Goal: Transaction & Acquisition: Book appointment/travel/reservation

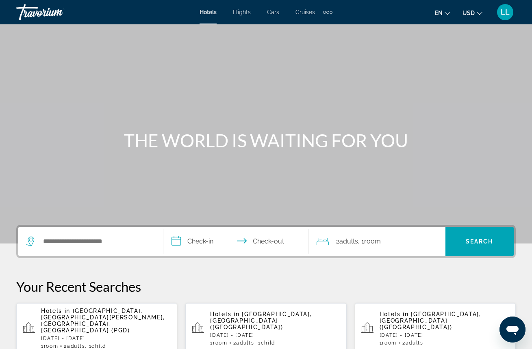
click at [144, 249] on div "Search widget" at bounding box center [90, 241] width 128 height 29
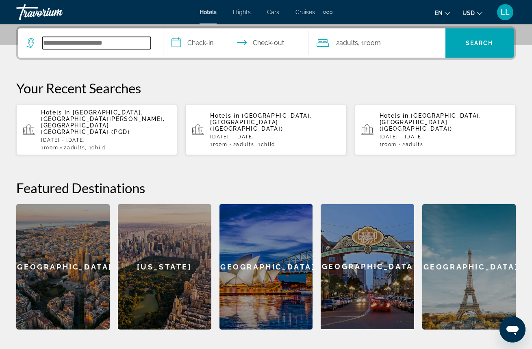
click at [137, 39] on input "Search widget" at bounding box center [96, 43] width 108 height 12
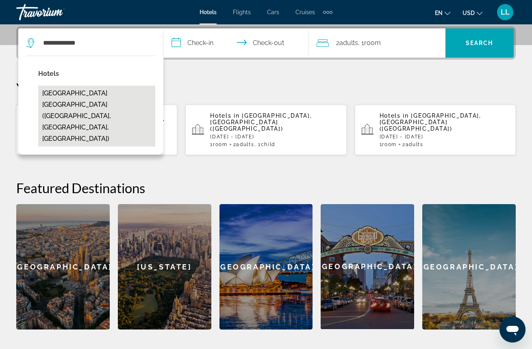
click at [78, 102] on button "[GEOGRAPHIC_DATA] [GEOGRAPHIC_DATA] ([GEOGRAPHIC_DATA], [GEOGRAPHIC_DATA], [GEO…" at bounding box center [96, 116] width 117 height 61
type input "**********"
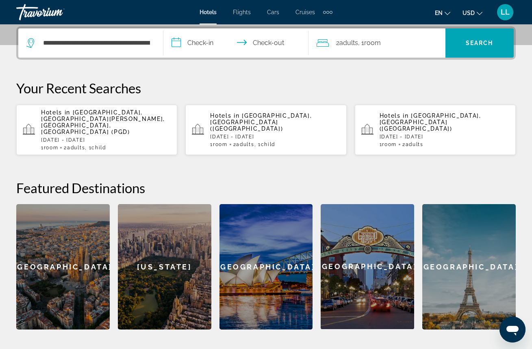
click at [210, 42] on input "**********" at bounding box center [237, 44] width 148 height 32
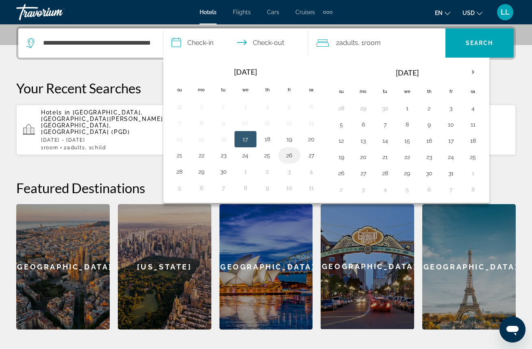
click at [288, 154] on button "26" at bounding box center [289, 155] width 13 height 11
click at [183, 172] on button "28" at bounding box center [179, 171] width 13 height 11
type input "**********"
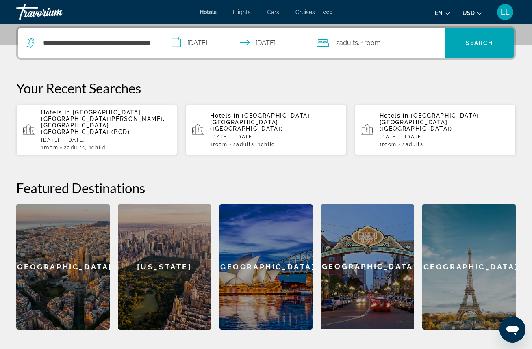
click at [381, 45] on span "Room" at bounding box center [372, 43] width 17 height 8
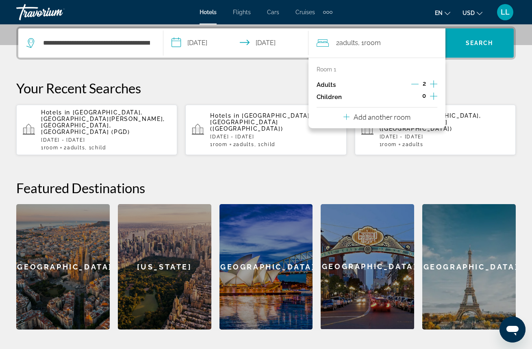
click at [433, 98] on icon "Increment children" at bounding box center [433, 96] width 7 height 10
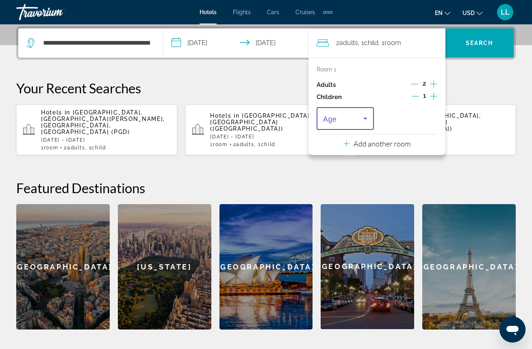
click at [363, 121] on icon "Travelers: 2 adults, 1 child" at bounding box center [365, 119] width 10 height 10
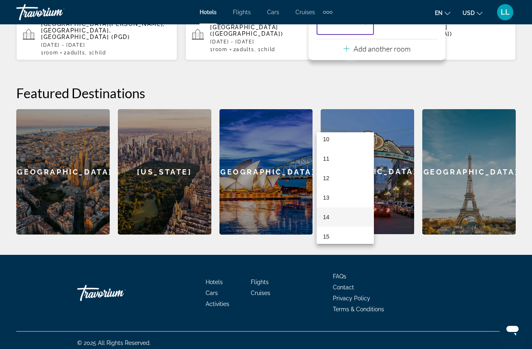
scroll to position [246, 0]
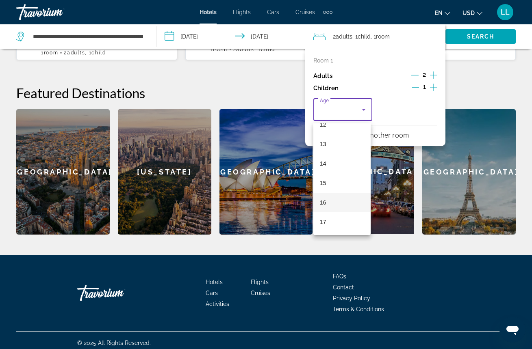
click at [332, 203] on mat-option "16" at bounding box center [341, 203] width 57 height 20
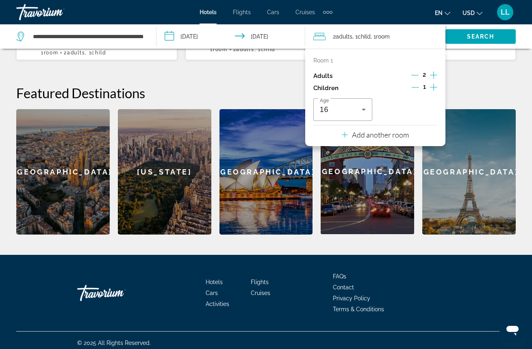
click at [488, 85] on h2 "Featured Destinations" at bounding box center [265, 93] width 499 height 16
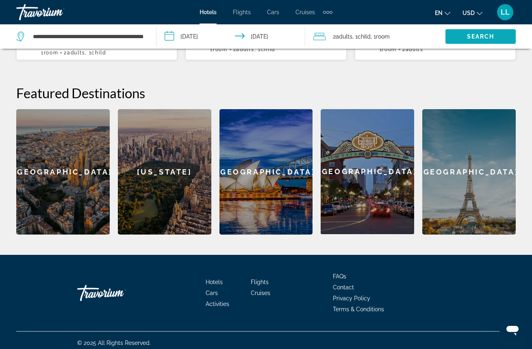
click at [477, 35] on span "Search" at bounding box center [481, 36] width 28 height 7
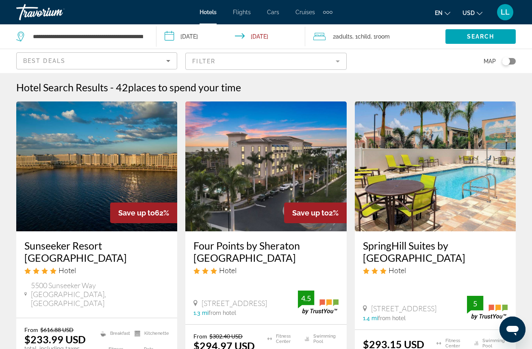
click at [100, 154] on img "Main content" at bounding box center [96, 167] width 161 height 130
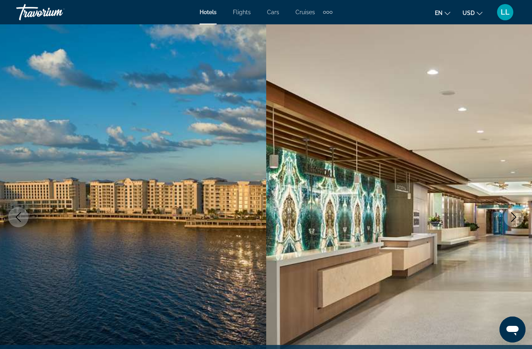
click at [20, 218] on icon "Previous image" at bounding box center [18, 218] width 10 height 10
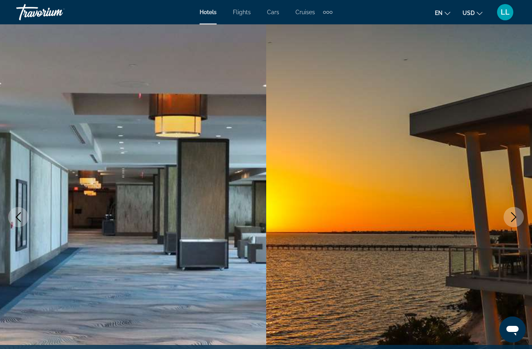
click at [20, 218] on icon "Previous image" at bounding box center [18, 218] width 10 height 10
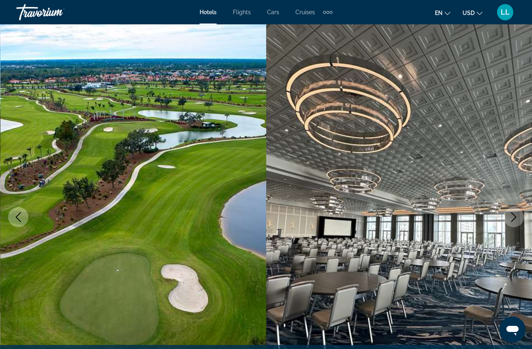
click at [20, 218] on icon "Previous image" at bounding box center [18, 218] width 10 height 10
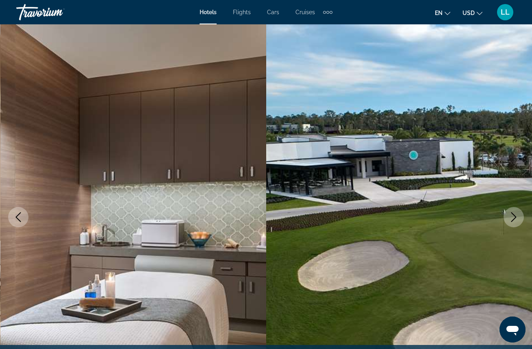
click at [18, 221] on icon "Previous image" at bounding box center [18, 218] width 10 height 10
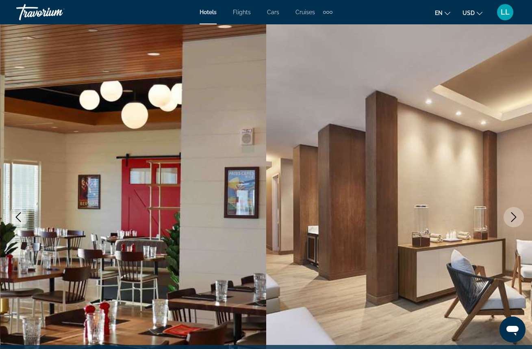
click at [18, 218] on icon "Previous image" at bounding box center [18, 218] width 10 height 10
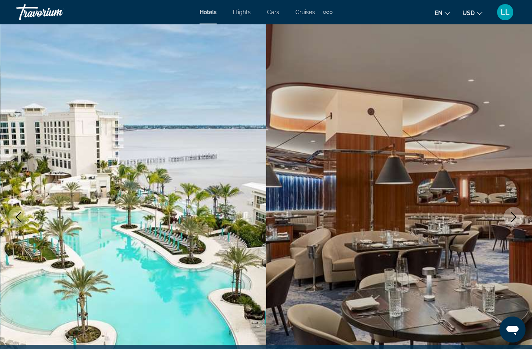
click at [30, 186] on img "Main content" at bounding box center [133, 217] width 266 height 386
click at [18, 218] on icon "Previous image" at bounding box center [18, 218] width 10 height 10
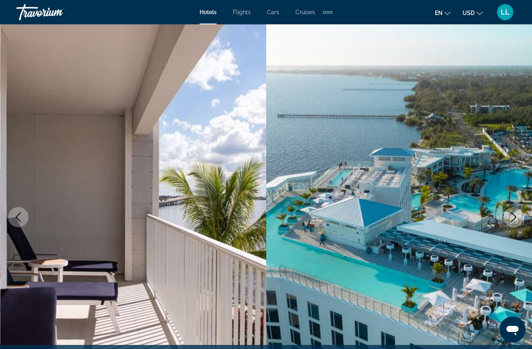
click at [19, 218] on icon "Previous image" at bounding box center [18, 218] width 10 height 10
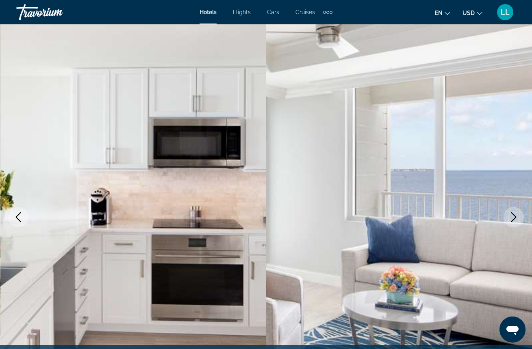
click at [19, 218] on icon "Previous image" at bounding box center [18, 218] width 10 height 10
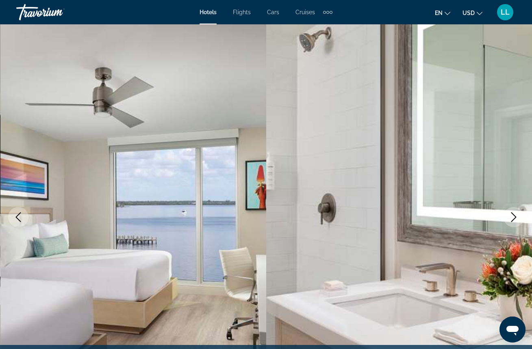
click at [19, 218] on icon "Previous image" at bounding box center [18, 218] width 10 height 10
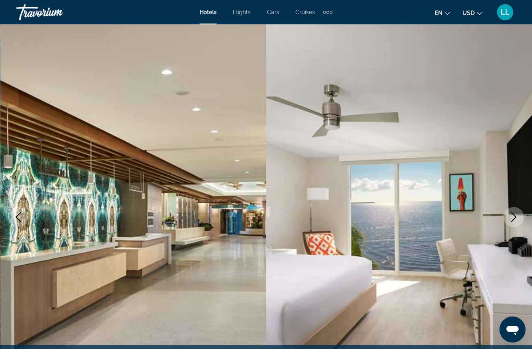
click at [19, 219] on icon "Previous image" at bounding box center [18, 218] width 10 height 10
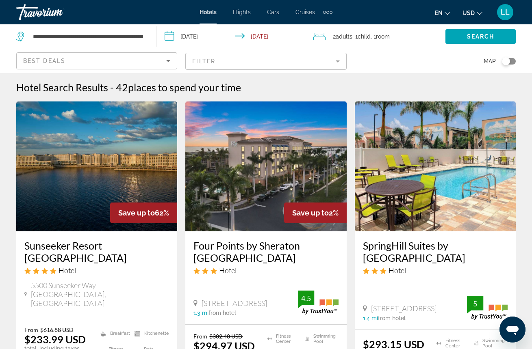
click at [347, 37] on span "Adults" at bounding box center [344, 36] width 17 height 7
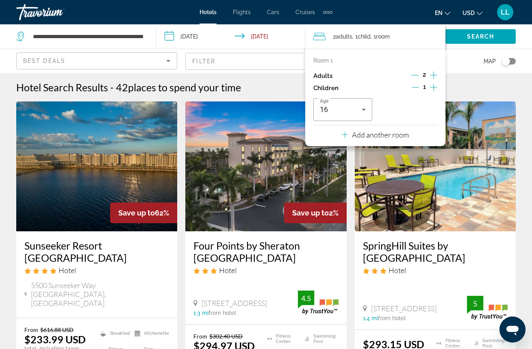
click at [377, 138] on p "Add another room" at bounding box center [380, 134] width 57 height 9
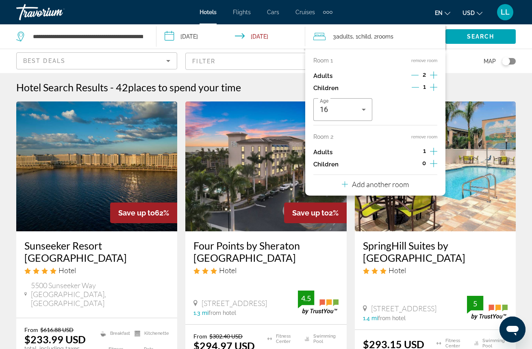
click at [433, 153] on icon "Increment adults" at bounding box center [433, 152] width 7 height 10
click at [471, 121] on img "Main content" at bounding box center [435, 167] width 161 height 130
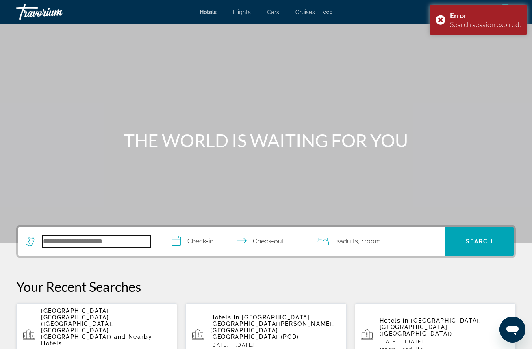
click at [132, 244] on input "Search widget" at bounding box center [96, 242] width 108 height 12
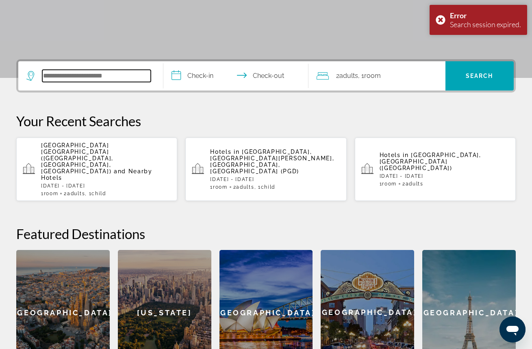
scroll to position [199, 0]
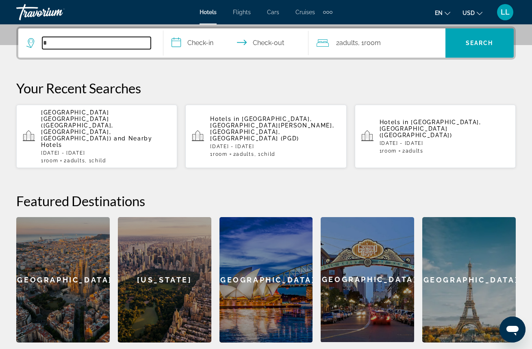
type input "*"
click at [135, 135] on span "and Nearby Hotels" at bounding box center [96, 141] width 111 height 13
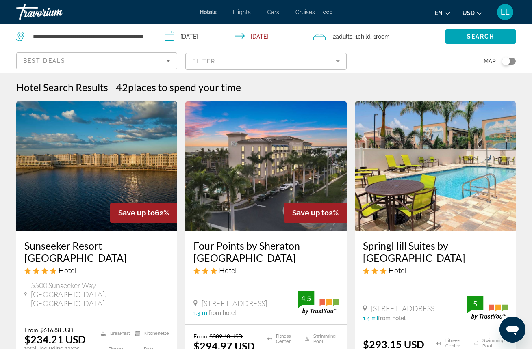
click at [376, 38] on span ", 1 Room rooms" at bounding box center [380, 36] width 19 height 11
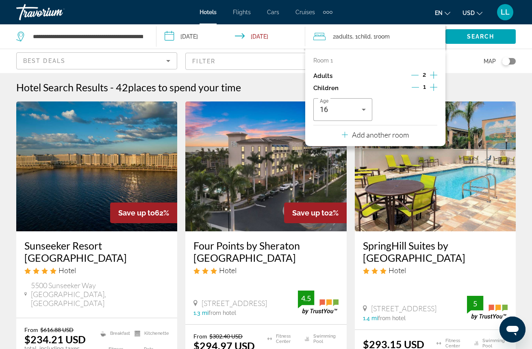
click at [374, 137] on p "Add another room" at bounding box center [380, 134] width 57 height 9
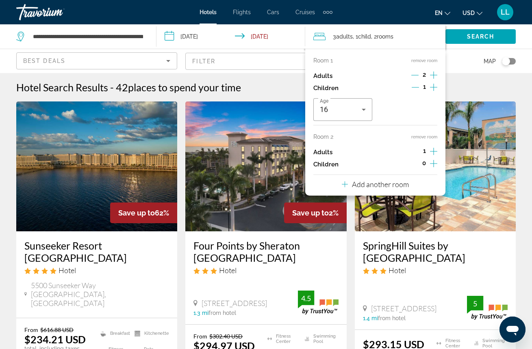
click at [434, 155] on icon "Increment adults" at bounding box center [433, 151] width 7 height 7
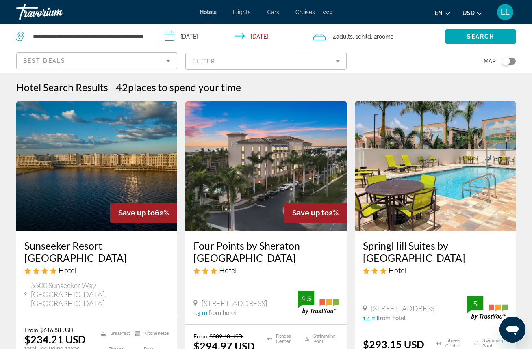
click at [103, 178] on img "Main content" at bounding box center [96, 167] width 161 height 130
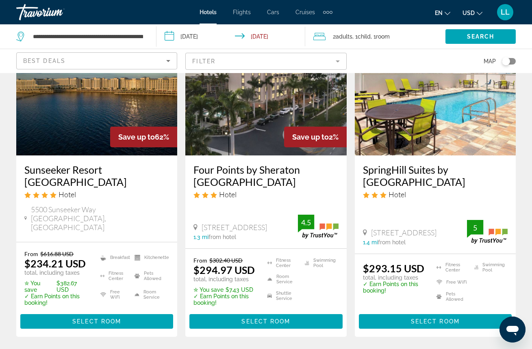
scroll to position [76, 0]
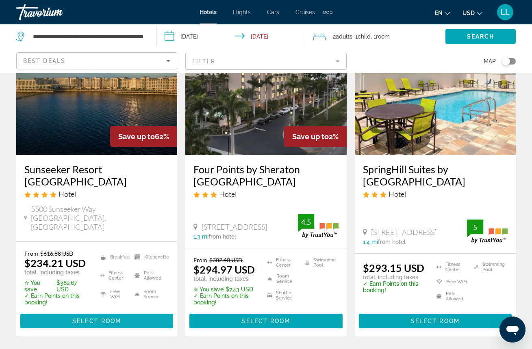
click at [74, 318] on span "Select Room" at bounding box center [96, 321] width 49 height 7
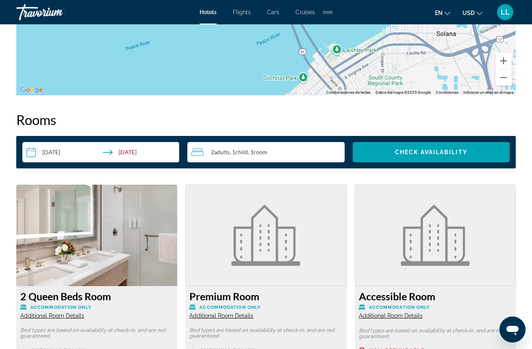
scroll to position [1093, 0]
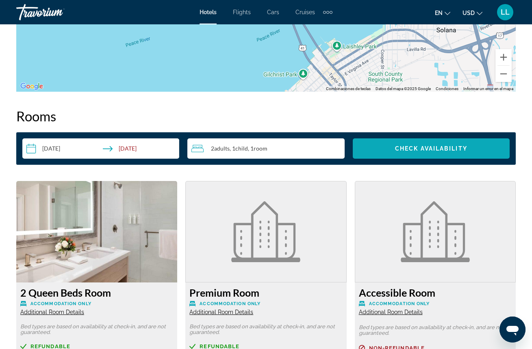
click at [429, 149] on span "Check Availability" at bounding box center [431, 148] width 72 height 7
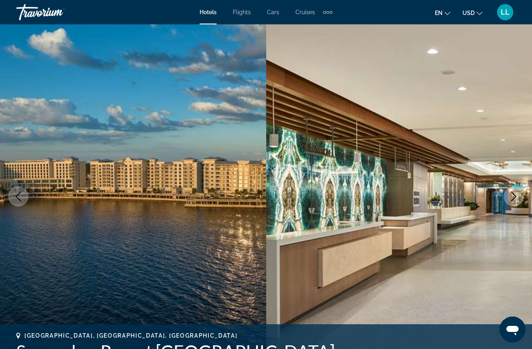
scroll to position [20, 0]
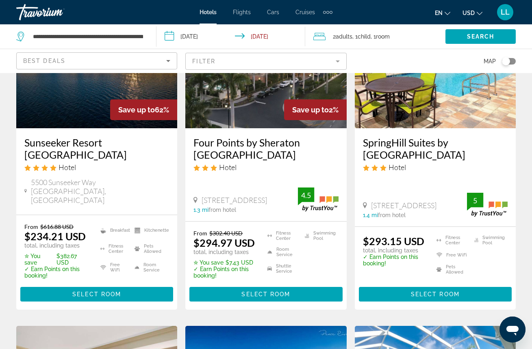
scroll to position [110, 0]
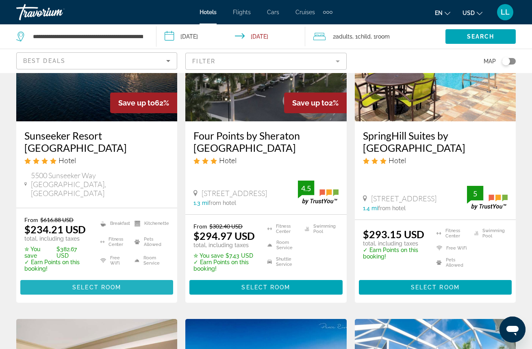
click at [83, 284] on span "Select Room" at bounding box center [96, 287] width 49 height 7
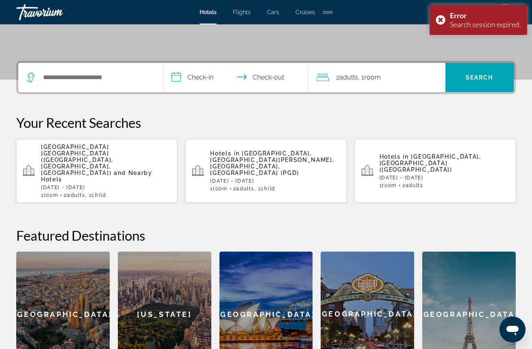
scroll to position [165, 0]
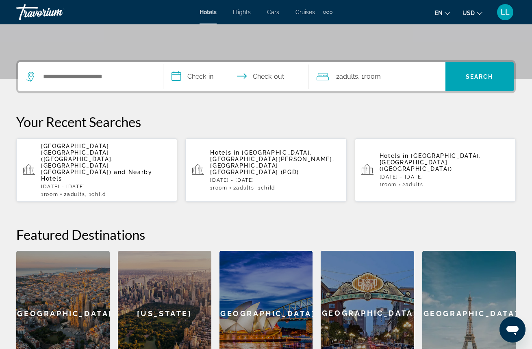
click at [76, 157] on p "[GEOGRAPHIC_DATA] [GEOGRAPHIC_DATA] ([GEOGRAPHIC_DATA], [GEOGRAPHIC_DATA], [GEO…" at bounding box center [106, 162] width 130 height 39
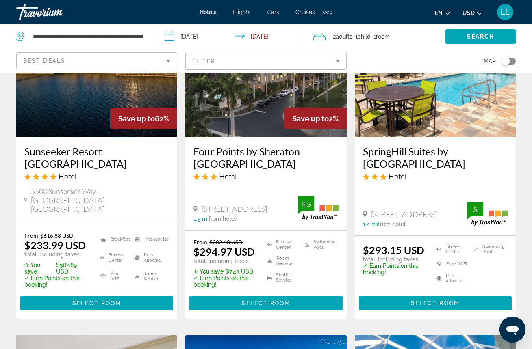
scroll to position [95, 0]
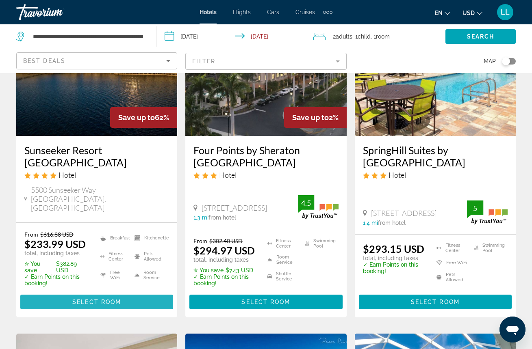
click at [95, 299] on span "Select Room" at bounding box center [96, 302] width 49 height 7
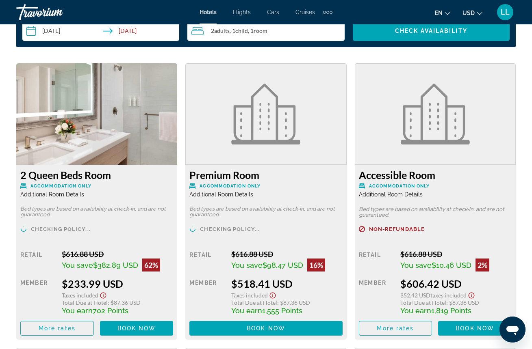
scroll to position [1212, 0]
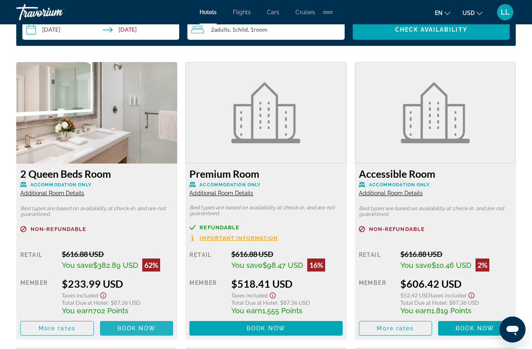
click at [113, 330] on span "Main content" at bounding box center [137, 329] width 74 height 20
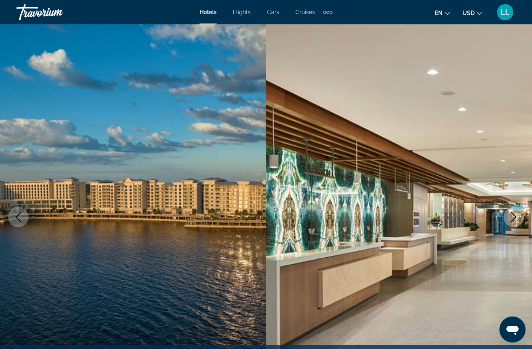
click at [515, 218] on icon "Next image" at bounding box center [513, 218] width 5 height 10
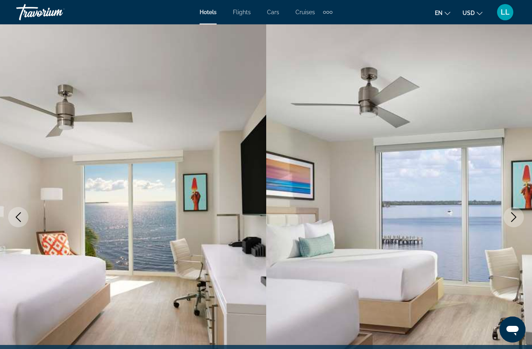
click at [515, 218] on icon "Next image" at bounding box center [513, 218] width 5 height 10
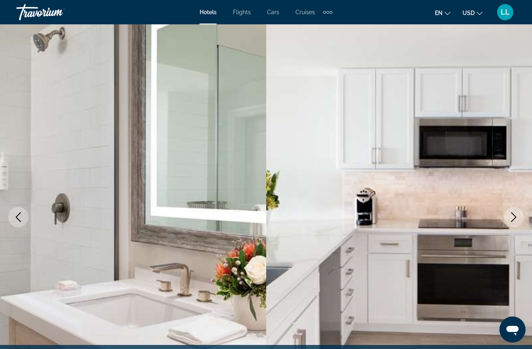
click at [515, 218] on icon "Next image" at bounding box center [513, 218] width 5 height 10
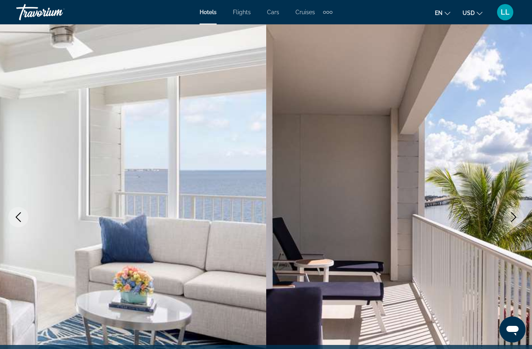
click at [511, 216] on icon "Next image" at bounding box center [514, 218] width 10 height 10
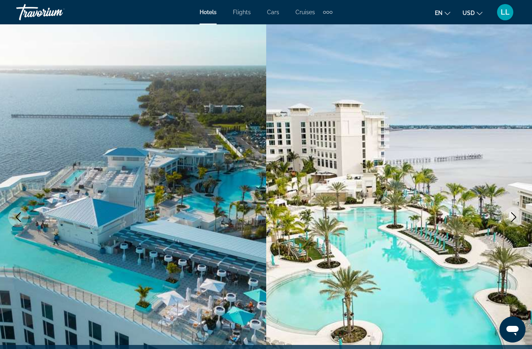
click at [511, 216] on icon "Next image" at bounding box center [514, 218] width 10 height 10
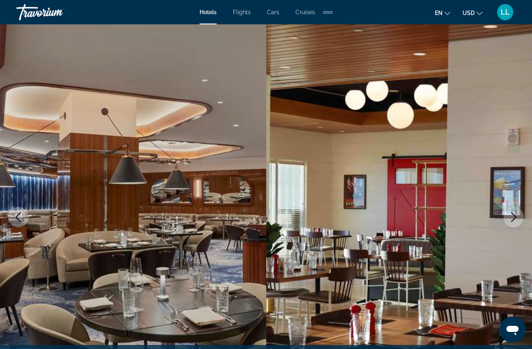
click at [512, 217] on icon "Next image" at bounding box center [514, 218] width 10 height 10
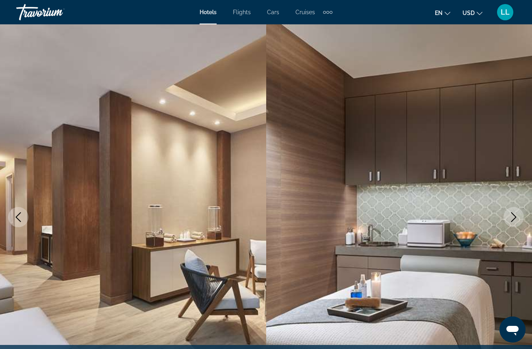
click at [512, 217] on icon "Next image" at bounding box center [514, 218] width 10 height 10
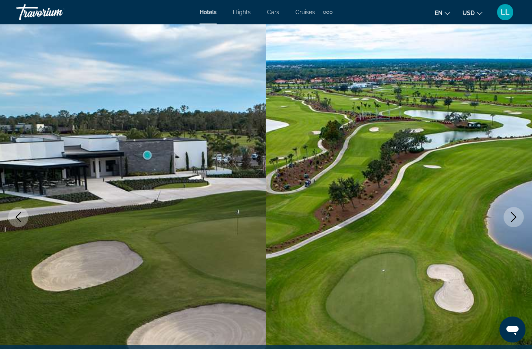
click at [512, 219] on icon "Next image" at bounding box center [514, 218] width 10 height 10
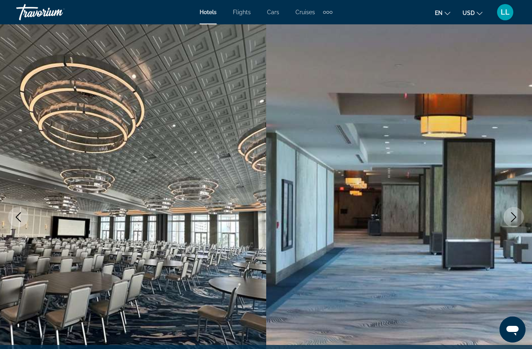
click at [513, 214] on icon "Next image" at bounding box center [513, 218] width 5 height 10
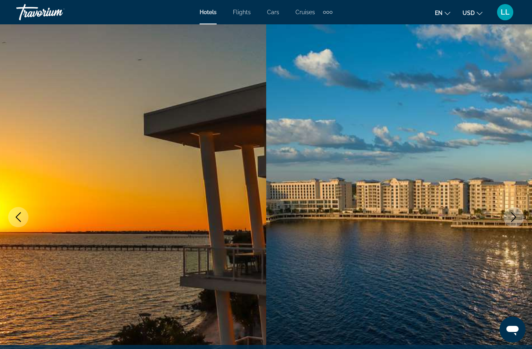
click at [513, 214] on icon "Next image" at bounding box center [513, 218] width 5 height 10
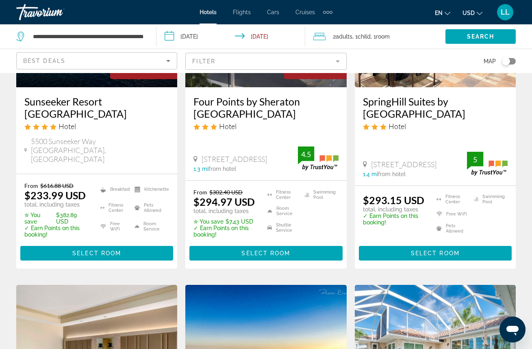
scroll to position [145, 0]
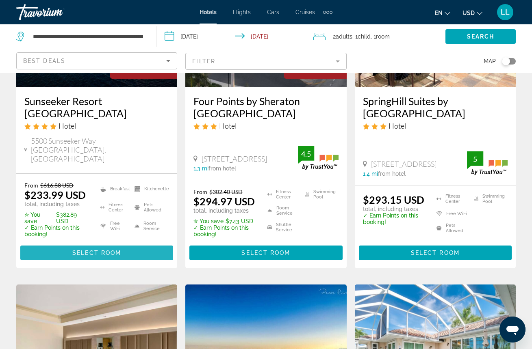
click at [75, 250] on span "Select Room" at bounding box center [96, 253] width 49 height 7
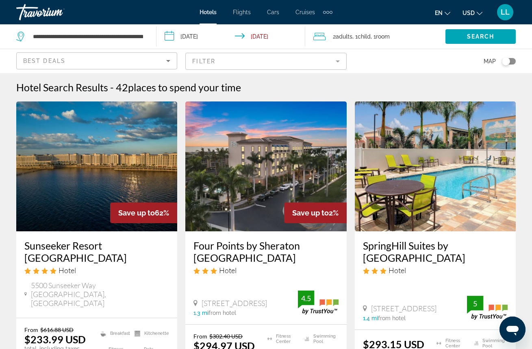
click at [152, 36] on app-destination-search "**********" at bounding box center [78, 36] width 156 height 24
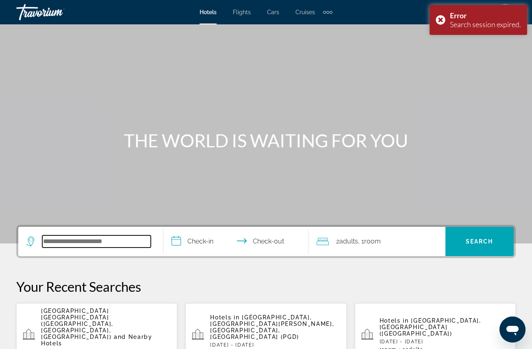
click at [72, 245] on input "Search widget" at bounding box center [96, 242] width 108 height 12
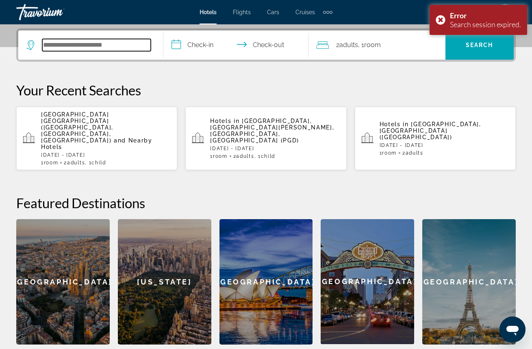
scroll to position [199, 0]
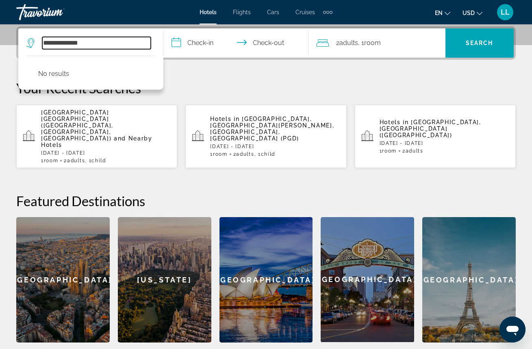
type input "**********"
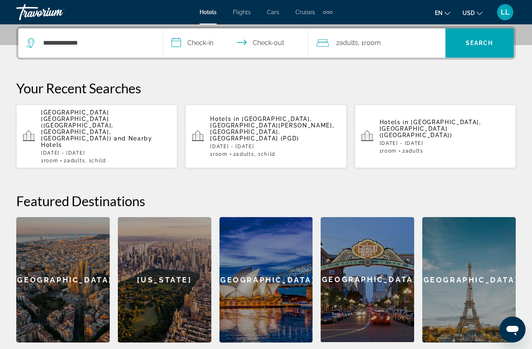
click at [75, 158] on div "**********" at bounding box center [266, 184] width 532 height 317
